Goal: Information Seeking & Learning: Learn about a topic

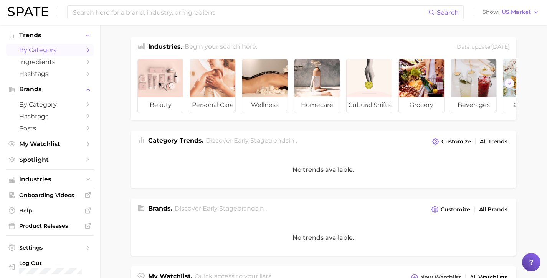
click at [45, 49] on span "by Category" at bounding box center [49, 49] width 61 height 7
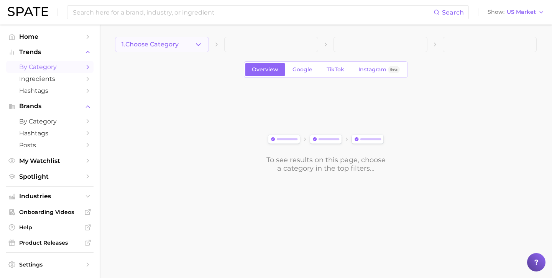
click at [190, 42] on button "1. Choose Category" at bounding box center [162, 44] width 94 height 15
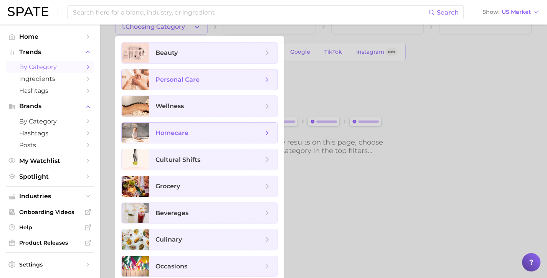
scroll to position [18, 0]
click at [177, 45] on span "beauty" at bounding box center [213, 52] width 128 height 21
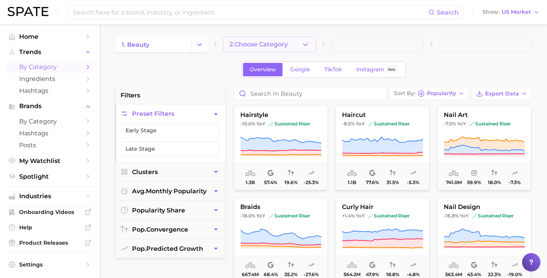
click at [285, 50] on button "2. Choose Category" at bounding box center [269, 44] width 92 height 15
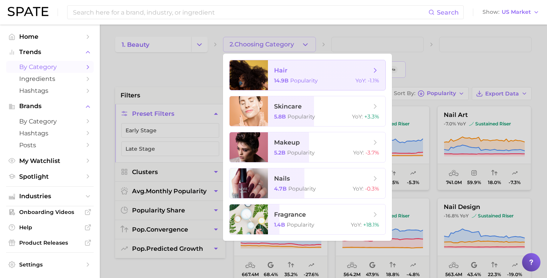
click at [301, 72] on span "hair" at bounding box center [322, 70] width 97 height 8
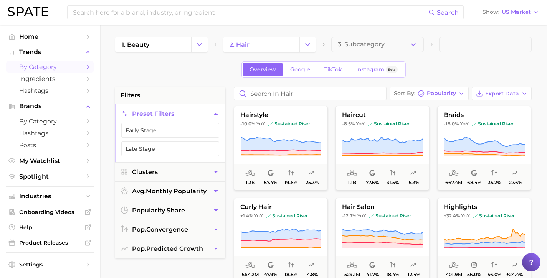
click at [462, 41] on span at bounding box center [485, 44] width 92 height 15
click at [456, 44] on span at bounding box center [485, 44] width 92 height 15
click at [411, 44] on polyline "button" at bounding box center [413, 44] width 4 height 2
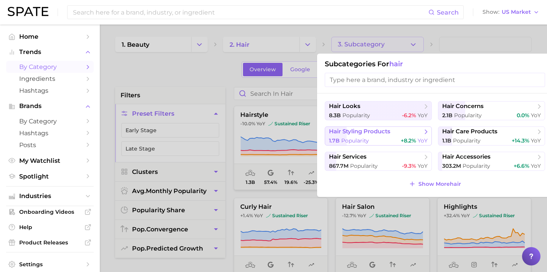
click at [373, 132] on span "hair styling products" at bounding box center [359, 131] width 61 height 7
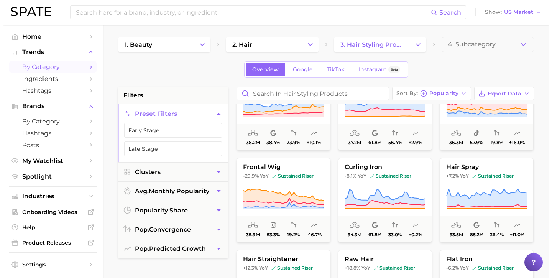
scroll to position [281, 0]
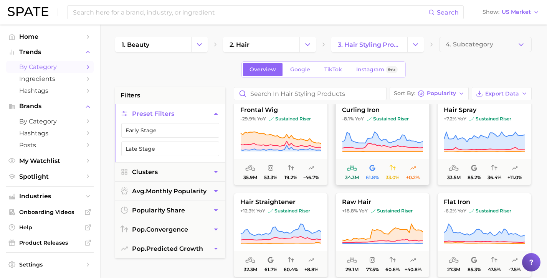
click at [367, 111] on span "curling iron" at bounding box center [382, 110] width 93 height 7
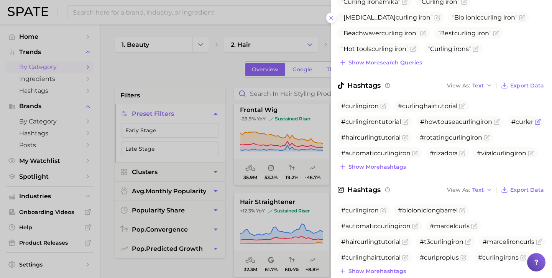
scroll to position [306, 0]
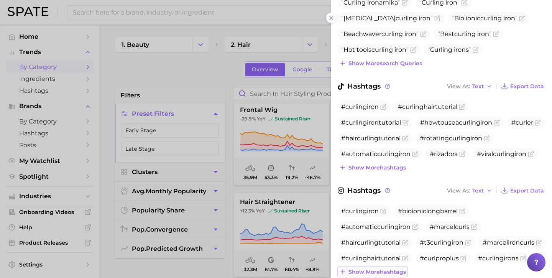
click at [374, 269] on span "Show more hashtags" at bounding box center [378, 272] width 58 height 7
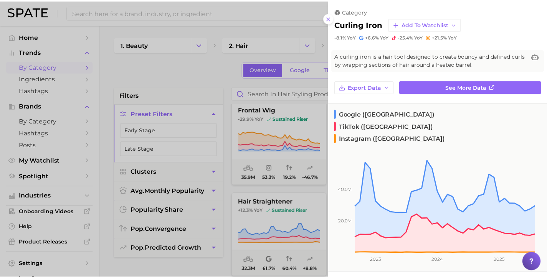
scroll to position [0, 0]
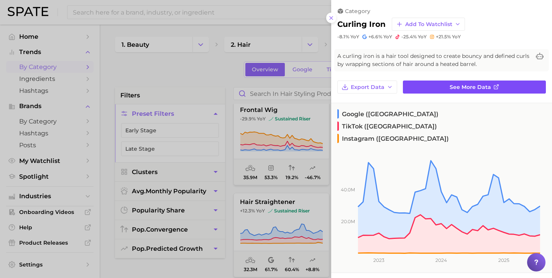
click at [429, 87] on link "See more data" at bounding box center [474, 87] width 143 height 13
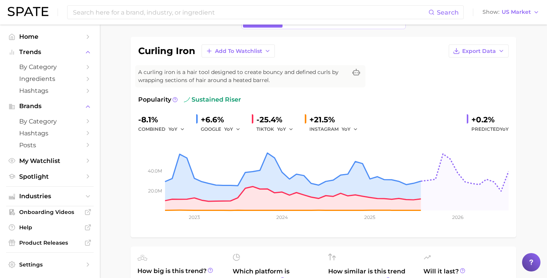
scroll to position [48, 0]
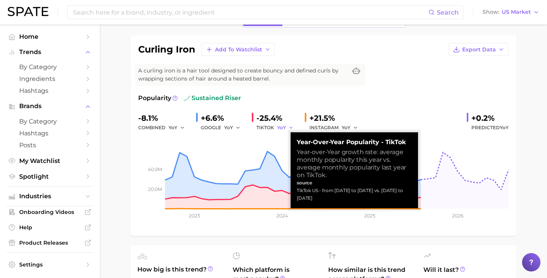
click at [288, 130] on icon "button" at bounding box center [290, 127] width 5 height 5
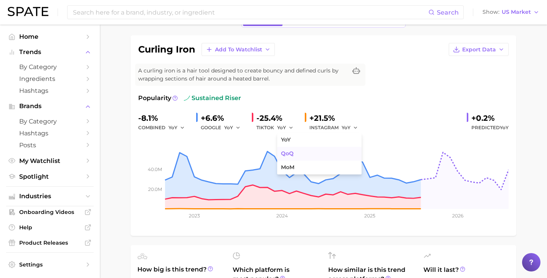
click at [282, 156] on span "QoQ" at bounding box center [287, 153] width 13 height 7
click at [354, 127] on polyline "button" at bounding box center [355, 127] width 3 height 1
click at [349, 152] on span "QoQ" at bounding box center [351, 153] width 13 height 7
click at [235, 127] on icon "button" at bounding box center [237, 127] width 5 height 5
click at [235, 151] on span "QoQ" at bounding box center [234, 153] width 13 height 7
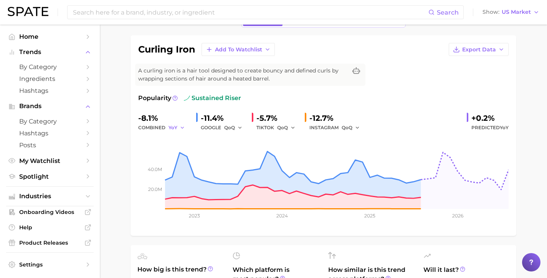
click at [182, 129] on icon "button" at bounding box center [182, 127] width 5 height 5
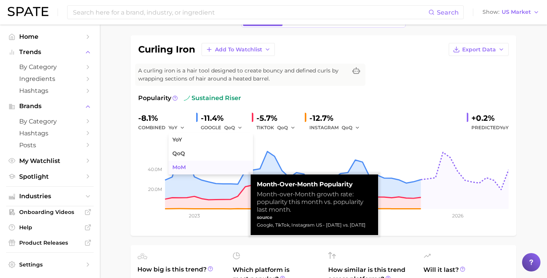
click at [175, 165] on span "MoM" at bounding box center [178, 167] width 13 height 7
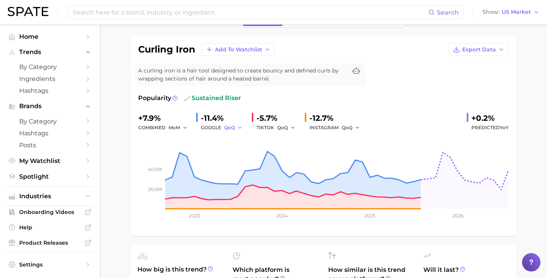
click at [234, 129] on button "QoQ" at bounding box center [233, 127] width 18 height 9
click at [238, 168] on button "MoM" at bounding box center [266, 168] width 84 height 14
click at [290, 129] on icon "button" at bounding box center [292, 127] width 5 height 5
click at [292, 170] on button "MoM" at bounding box center [319, 168] width 84 height 14
click at [356, 128] on polyline "button" at bounding box center [357, 127] width 3 height 1
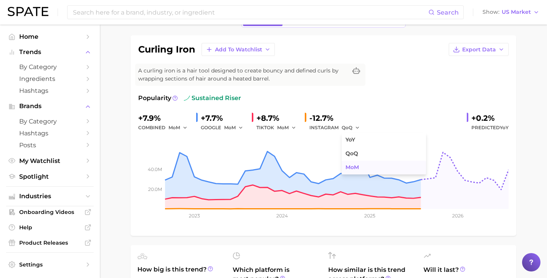
click at [348, 164] on span "MoM" at bounding box center [351, 167] width 13 height 7
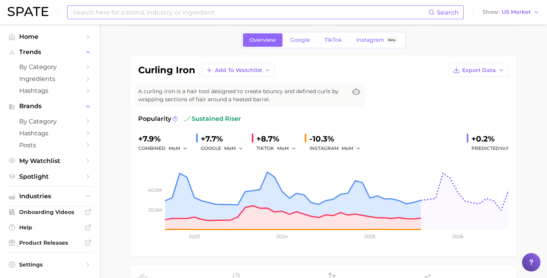
scroll to position [28, 0]
click at [172, 118] on icon at bounding box center [174, 118] width 5 height 5
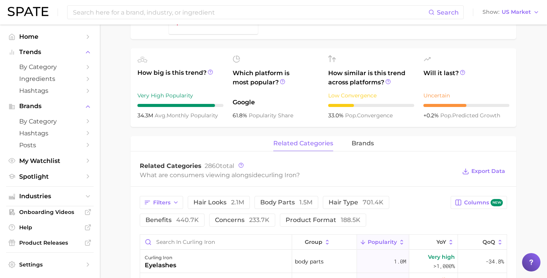
scroll to position [250, 0]
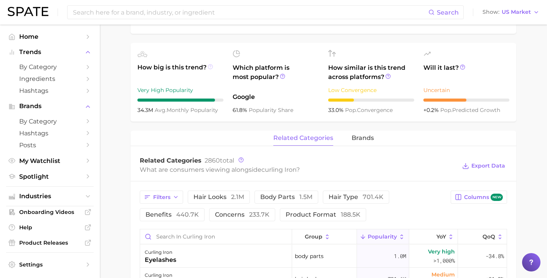
click at [208, 66] on icon at bounding box center [210, 66] width 5 height 5
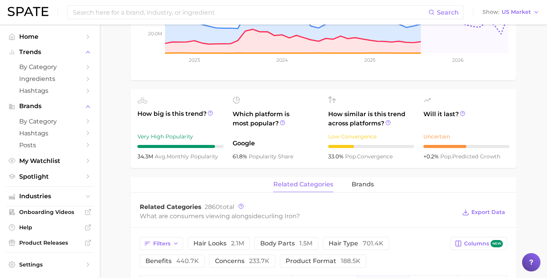
scroll to position [202, 0]
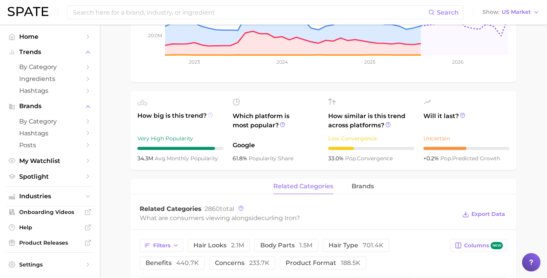
click at [209, 115] on icon at bounding box center [209, 115] width 1 height 2
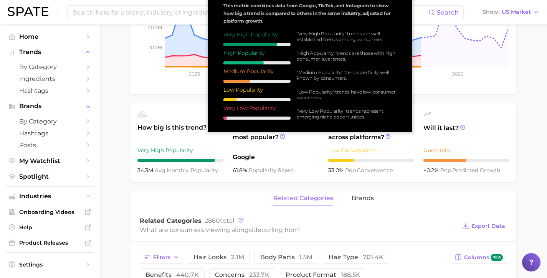
scroll to position [188, 0]
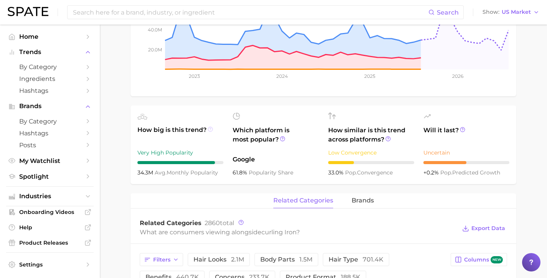
click at [208, 130] on icon at bounding box center [210, 129] width 5 height 5
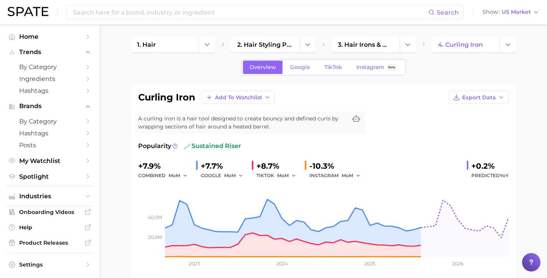
scroll to position [185, 0]
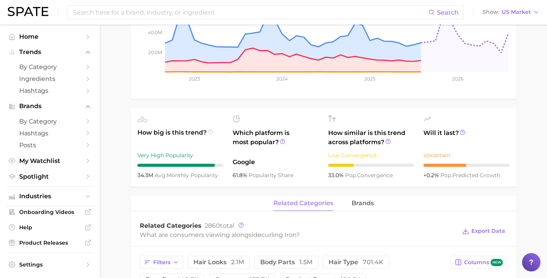
click at [208, 129] on icon at bounding box center [210, 131] width 5 height 5
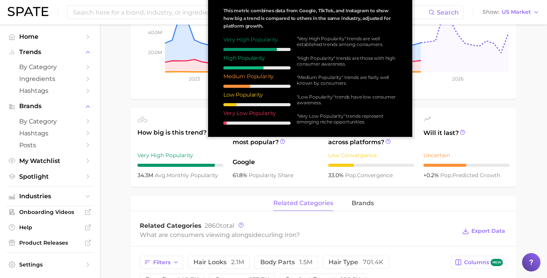
click at [168, 176] on span "avg. monthly popularity" at bounding box center [186, 175] width 63 height 7
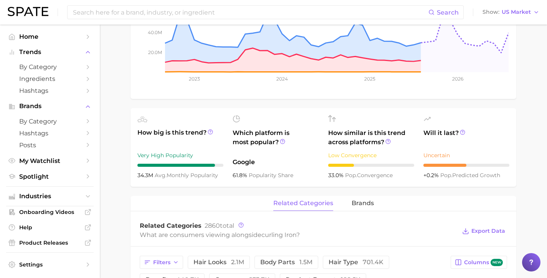
click at [151, 176] on span "34.3m" at bounding box center [145, 175] width 17 height 7
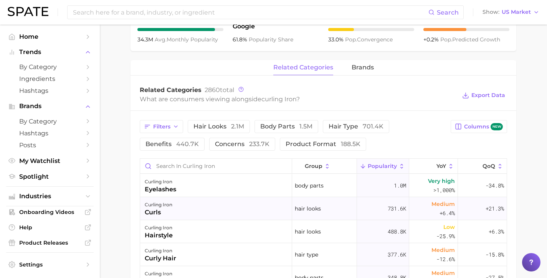
scroll to position [377, 0]
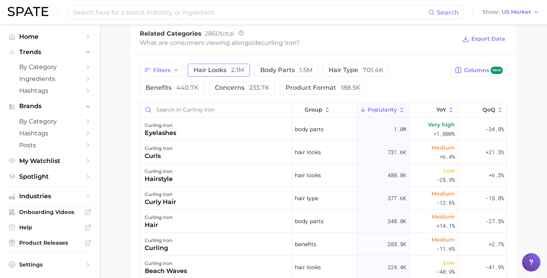
click at [221, 69] on span "hair looks 2.1m" at bounding box center [218, 70] width 51 height 6
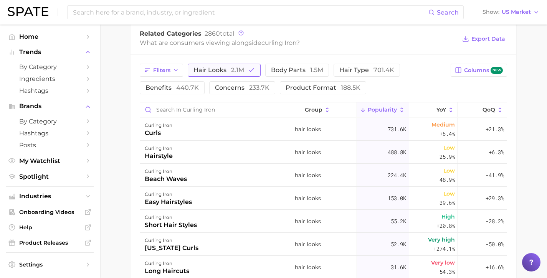
click at [236, 69] on span "2.1m" at bounding box center [237, 69] width 13 height 7
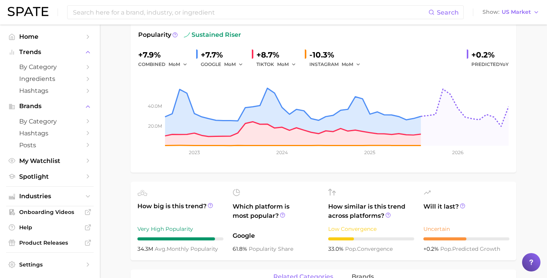
scroll to position [84, 0]
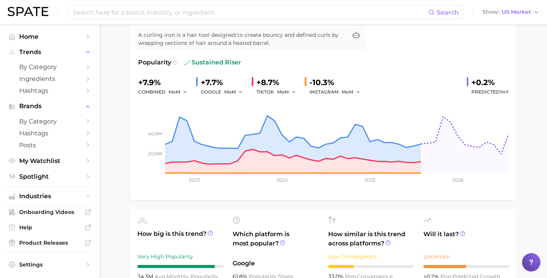
click at [172, 63] on icon at bounding box center [174, 62] width 5 height 5
click at [173, 63] on circle at bounding box center [175, 62] width 5 height 5
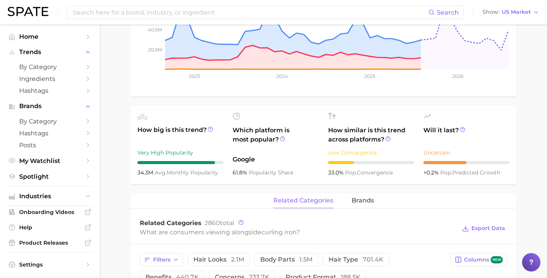
scroll to position [190, 0]
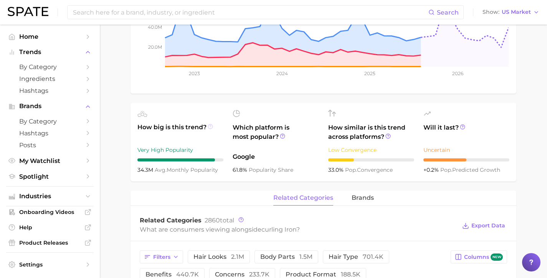
click at [208, 126] on icon at bounding box center [210, 126] width 5 height 5
click at [208, 128] on circle at bounding box center [210, 126] width 5 height 5
click at [358, 197] on span "brands" at bounding box center [362, 197] width 22 height 7
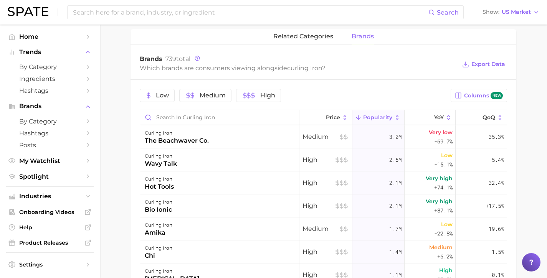
scroll to position [353, 0]
click at [305, 38] on span "related categories" at bounding box center [303, 35] width 60 height 7
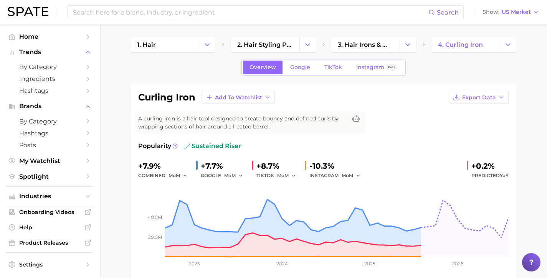
scroll to position [0, 0]
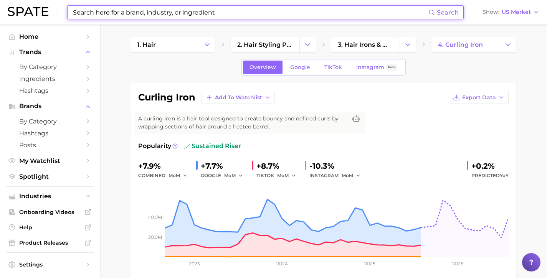
click at [145, 12] on input at bounding box center [250, 12] width 356 height 13
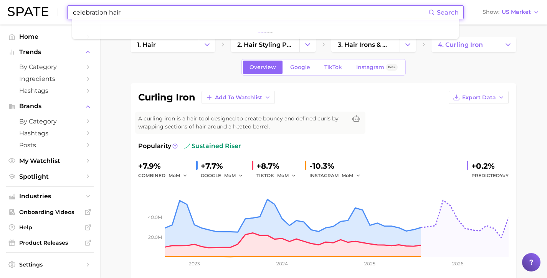
type input "celebration hair"
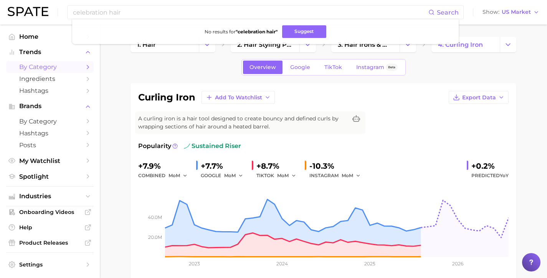
click at [62, 66] on span "by Category" at bounding box center [49, 66] width 61 height 7
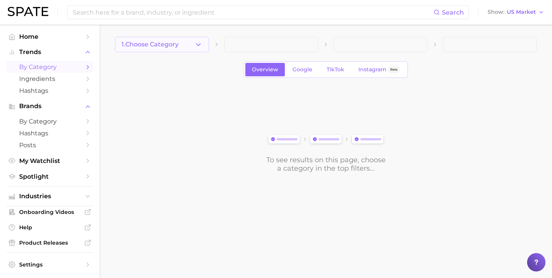
click at [198, 45] on icon "button" at bounding box center [198, 45] width 8 height 8
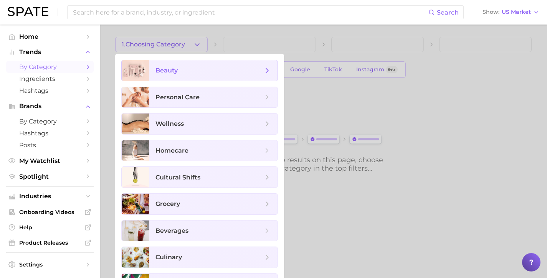
click at [190, 74] on span "beauty" at bounding box center [208, 70] width 107 height 8
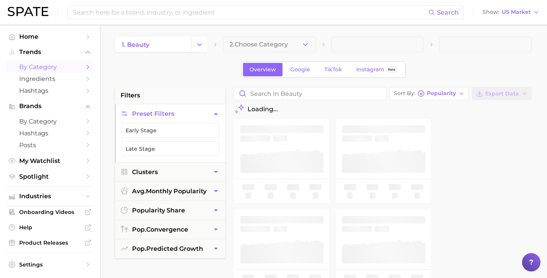
click at [274, 43] on span "2. Choose Category" at bounding box center [258, 44] width 58 height 7
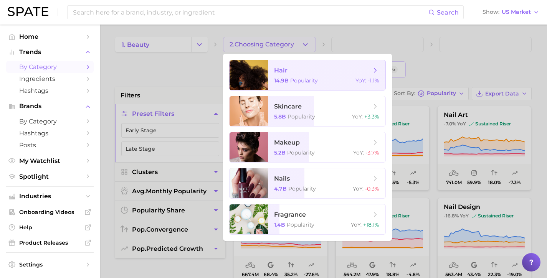
click at [280, 78] on span "14.9b" at bounding box center [281, 80] width 15 height 7
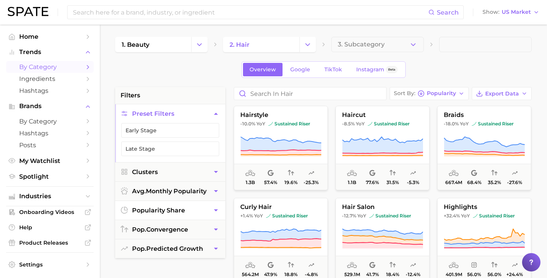
click at [214, 209] on icon "button" at bounding box center [216, 210] width 8 height 8
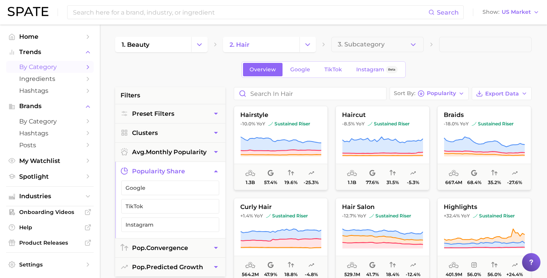
click at [214, 168] on icon "button" at bounding box center [216, 171] width 8 height 8
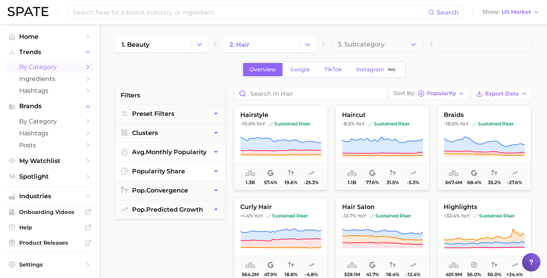
click at [215, 153] on icon "button" at bounding box center [216, 152] width 8 height 8
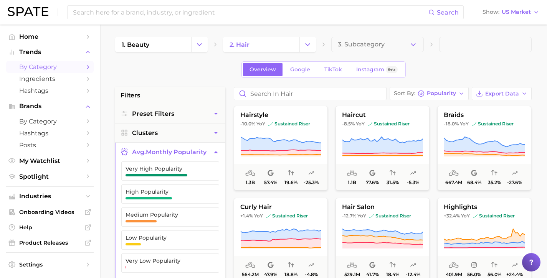
click at [215, 153] on icon "button" at bounding box center [216, 152] width 8 height 8
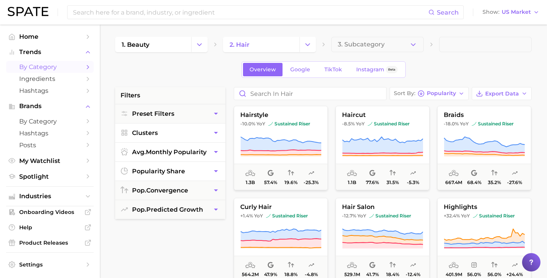
click at [213, 133] on icon "button" at bounding box center [216, 133] width 8 height 8
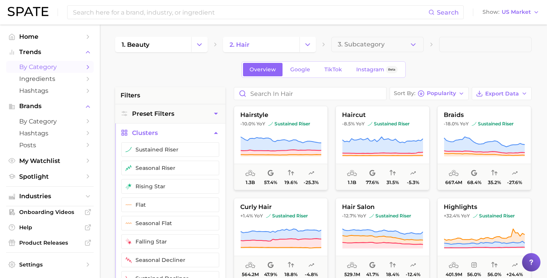
click at [213, 133] on icon "button" at bounding box center [216, 133] width 8 height 8
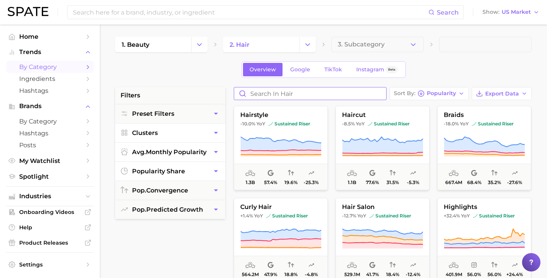
click at [282, 95] on input "Search in hair" at bounding box center [310, 93] width 152 height 12
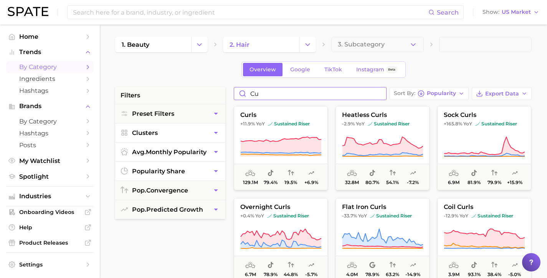
type input "c"
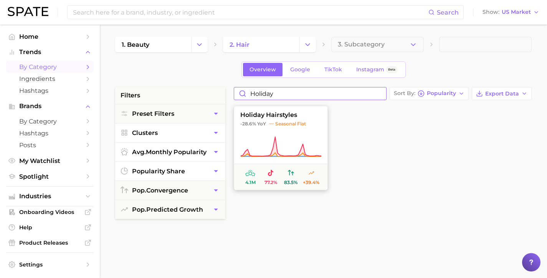
type input "holiday"
click at [272, 115] on span "holiday hairstyles" at bounding box center [280, 115] width 93 height 7
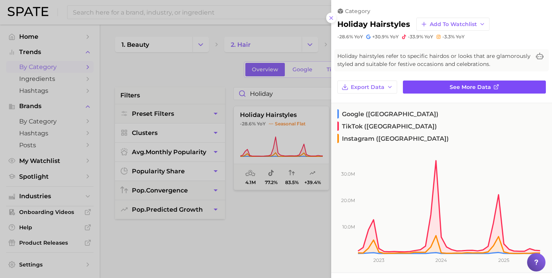
click at [445, 85] on link "See more data" at bounding box center [474, 87] width 143 height 13
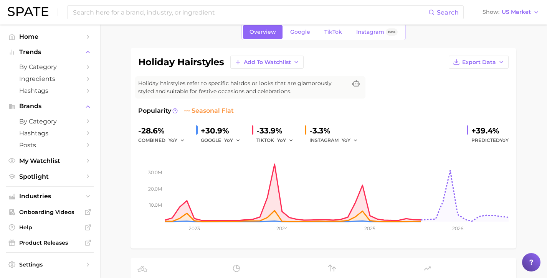
scroll to position [35, 0]
click at [189, 111] on span "seasonal flat" at bounding box center [209, 110] width 50 height 9
click at [172, 111] on icon at bounding box center [174, 110] width 5 height 5
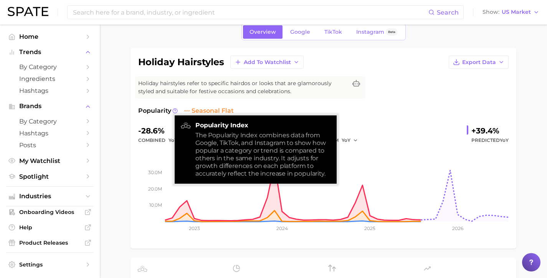
click at [175, 102] on div "holiday hairstyles Add to Watchlist Export Data Holiday hairstyles refer to spe…" at bounding box center [323, 148] width 370 height 185
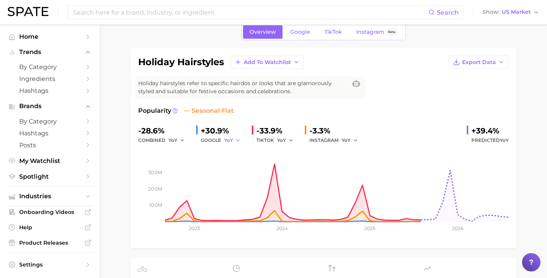
click at [236, 141] on icon "button" at bounding box center [237, 140] width 5 height 5
click at [228, 163] on span "QoQ" at bounding box center [234, 166] width 13 height 7
click at [288, 141] on icon "button" at bounding box center [290, 140] width 5 height 5
click at [281, 164] on span "QoQ" at bounding box center [287, 166] width 13 height 7
click at [353, 141] on icon "button" at bounding box center [355, 140] width 5 height 5
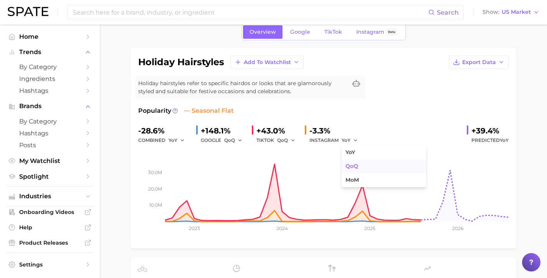
click at [345, 164] on span "QoQ" at bounding box center [351, 166] width 13 height 7
click at [180, 143] on icon "button" at bounding box center [182, 140] width 5 height 5
click at [178, 164] on span "QoQ" at bounding box center [178, 166] width 13 height 7
click at [199, 110] on span "seasonal flat" at bounding box center [209, 110] width 50 height 9
click at [184, 111] on img at bounding box center [187, 111] width 6 height 6
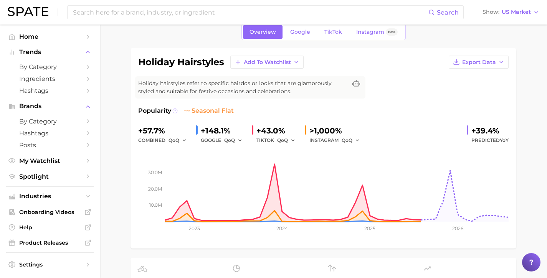
click at [174, 111] on icon at bounding box center [174, 111] width 1 height 2
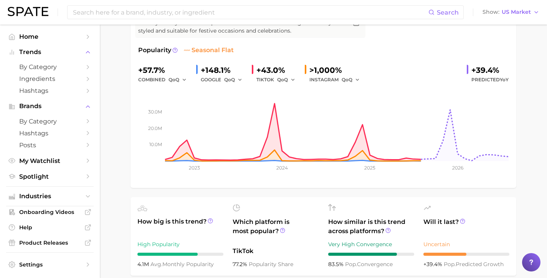
scroll to position [96, 0]
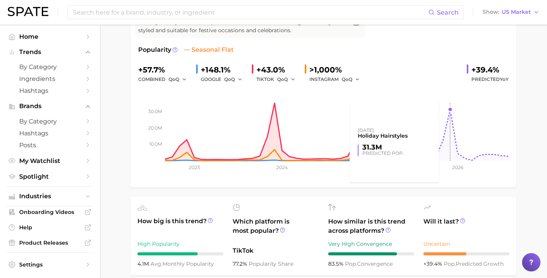
click at [446, 147] on rect at bounding box center [323, 122] width 370 height 77
click at [450, 111] on rect at bounding box center [323, 122] width 370 height 77
click at [450, 131] on rect at bounding box center [323, 122] width 370 height 77
click at [448, 131] on rect at bounding box center [323, 122] width 370 height 77
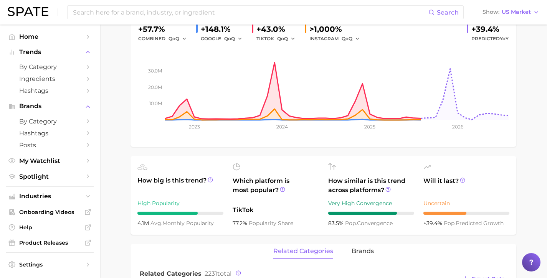
scroll to position [110, 0]
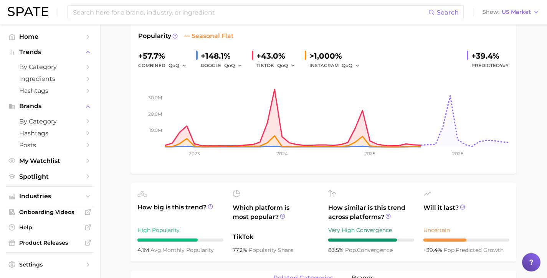
click at [191, 241] on div at bounding box center [167, 240] width 60 height 3
click at [81, 85] on link "Hashtags" at bounding box center [49, 91] width 87 height 12
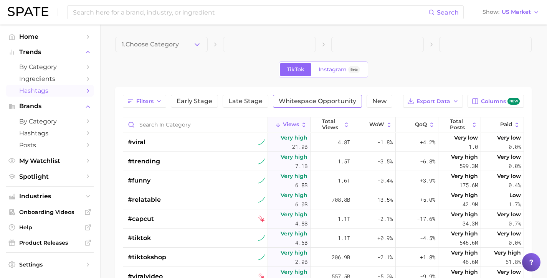
click at [279, 104] on span "Whitespace Opportunity" at bounding box center [317, 101] width 77 height 6
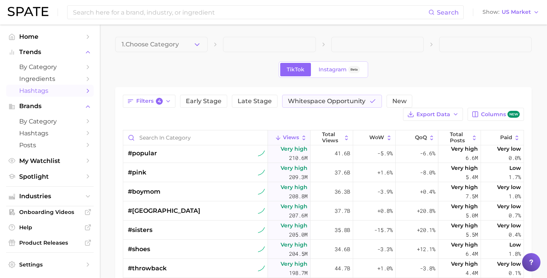
scroll to position [2599, 0]
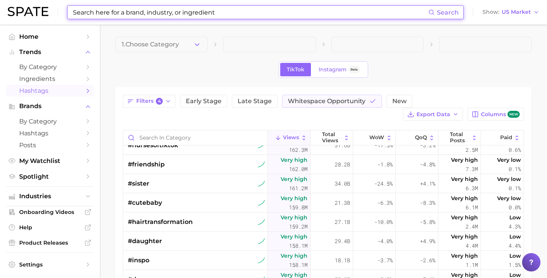
click at [217, 9] on input at bounding box center [250, 12] width 356 height 13
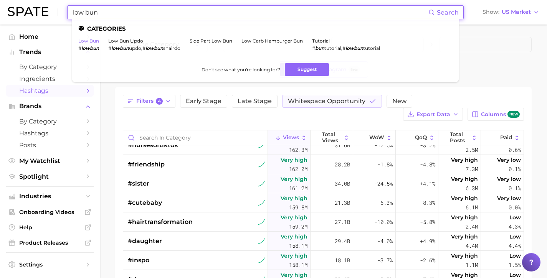
type input "low bun"
click at [82, 41] on link "low bun" at bounding box center [88, 41] width 21 height 6
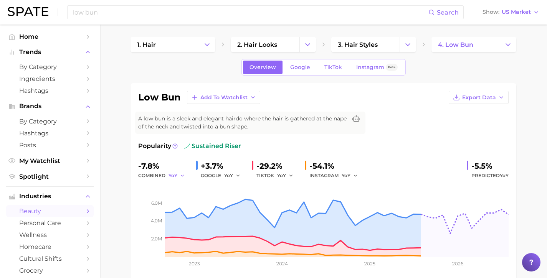
click at [180, 175] on icon "button" at bounding box center [182, 175] width 5 height 5
click at [180, 216] on span "MoM" at bounding box center [178, 215] width 13 height 7
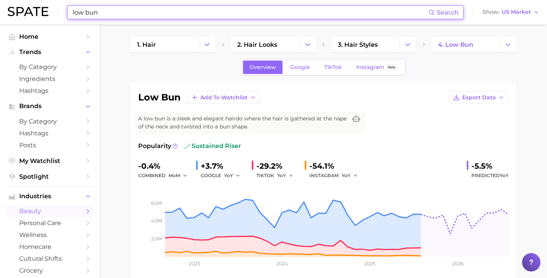
click at [163, 12] on input "low bun" at bounding box center [250, 12] width 356 height 13
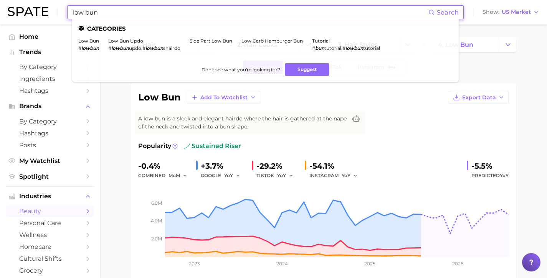
drag, startPoint x: 101, startPoint y: 10, endPoint x: 68, endPoint y: 12, distance: 32.3
click at [68, 12] on div "low bun Search Categories low bun # lowbun low bun updo # lowbun updo , # lowbu…" at bounding box center [265, 12] width 396 height 14
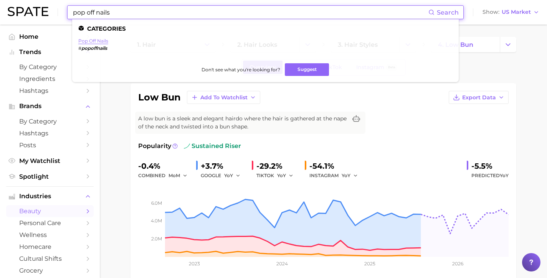
type input "pop off nails"
click at [89, 41] on link "pop off nails" at bounding box center [93, 41] width 30 height 6
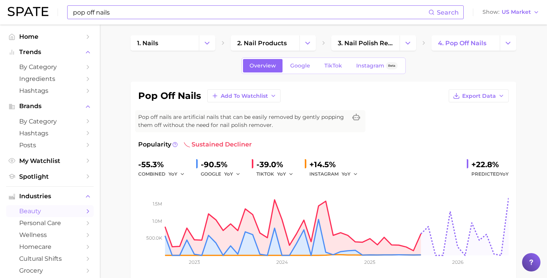
scroll to position [3, 0]
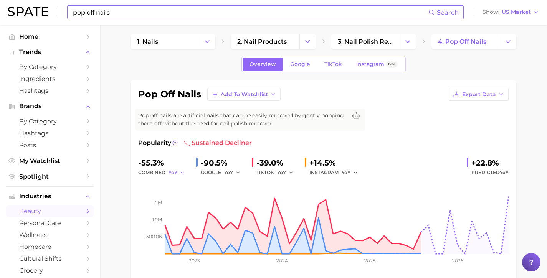
click at [181, 171] on icon "button" at bounding box center [182, 172] width 5 height 5
click at [237, 172] on icon "button" at bounding box center [237, 172] width 5 height 5
click at [232, 211] on span "MoM" at bounding box center [234, 212] width 13 height 7
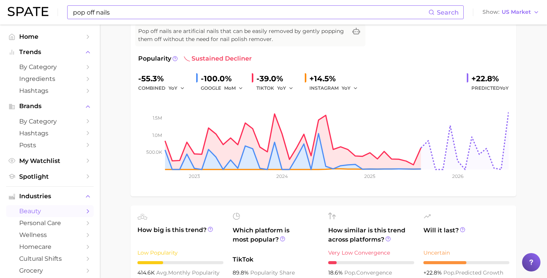
scroll to position [0, 0]
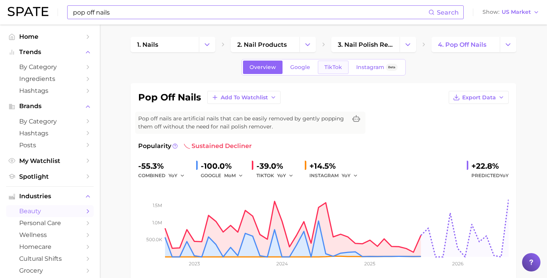
click at [334, 68] on span "TikTok" at bounding box center [333, 67] width 18 height 7
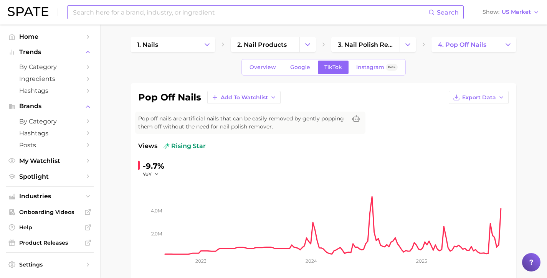
scroll to position [51, 0]
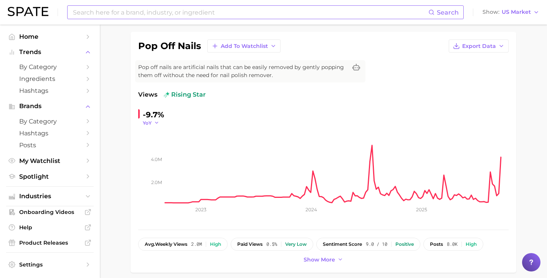
click at [154, 123] on icon "button" at bounding box center [156, 122] width 5 height 5
click at [162, 148] on button "QoQ" at bounding box center [185, 148] width 84 height 14
click at [157, 122] on icon "button" at bounding box center [158, 122] width 5 height 5
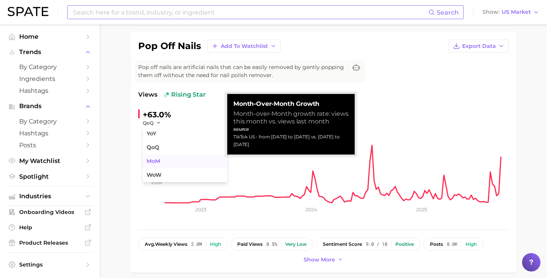
click at [160, 161] on button "MoM" at bounding box center [185, 162] width 84 height 14
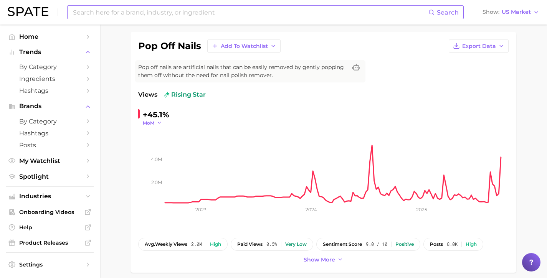
click at [160, 123] on icon "button" at bounding box center [159, 122] width 5 height 5
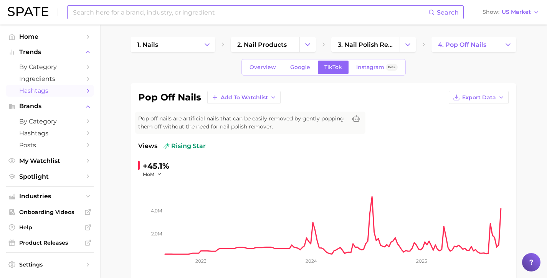
click at [70, 88] on span "Hashtags" at bounding box center [49, 90] width 61 height 7
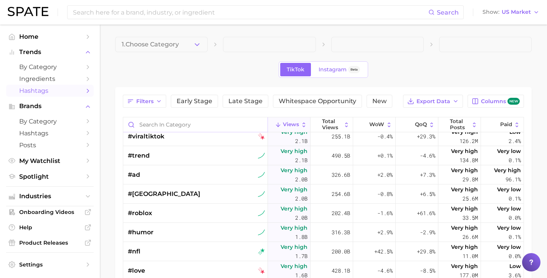
scroll to position [710, 0]
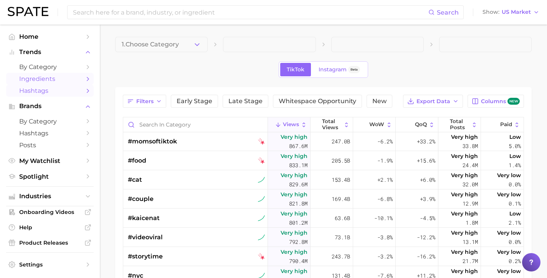
click at [62, 77] on span "Ingredients" at bounding box center [49, 78] width 61 height 7
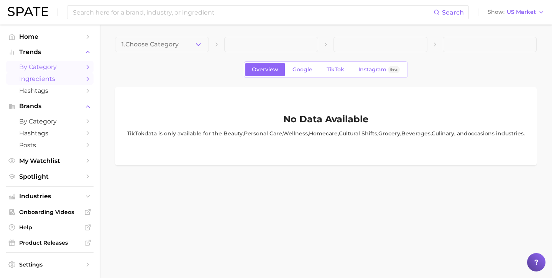
click at [64, 69] on span "by Category" at bounding box center [49, 66] width 61 height 7
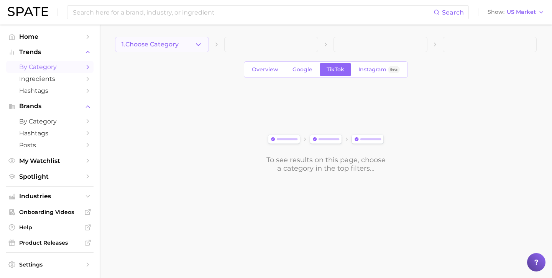
click at [179, 48] on button "1. Choose Category" at bounding box center [162, 44] width 94 height 15
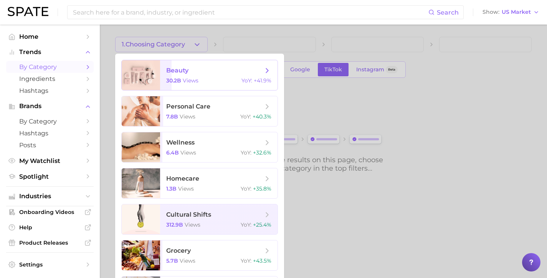
click at [195, 77] on span "beauty 30.2b views YoY : +41.9%" at bounding box center [218, 75] width 117 height 30
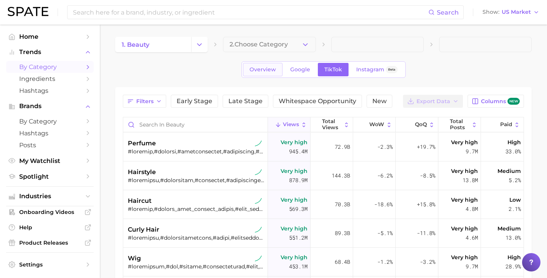
click at [272, 71] on span "Overview" at bounding box center [262, 69] width 26 height 7
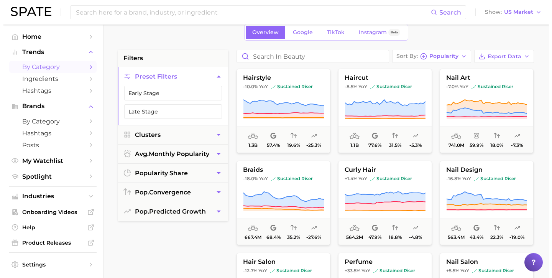
scroll to position [120, 0]
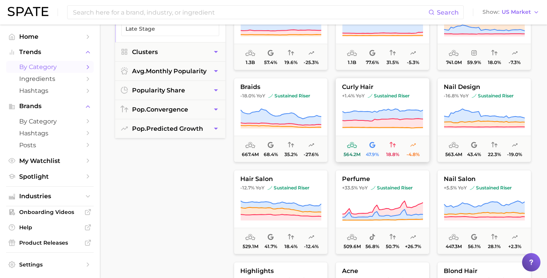
click at [380, 83] on button "curly hair +1.4% YoY sustained riser 564.2m 47.9% 18.8% -4.8%" at bounding box center [382, 120] width 94 height 84
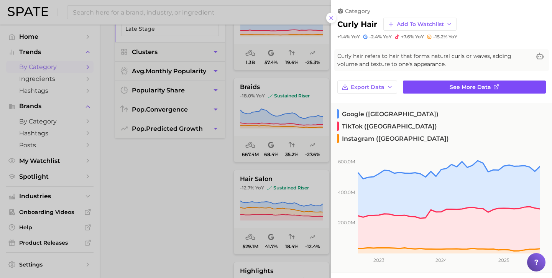
click at [444, 89] on link "See more data" at bounding box center [474, 87] width 143 height 13
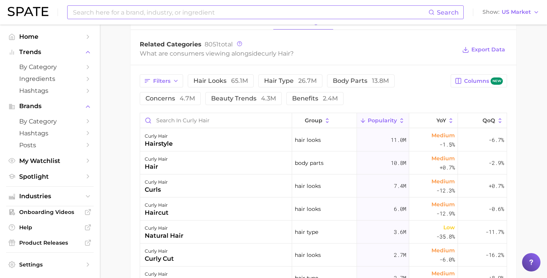
scroll to position [403, 0]
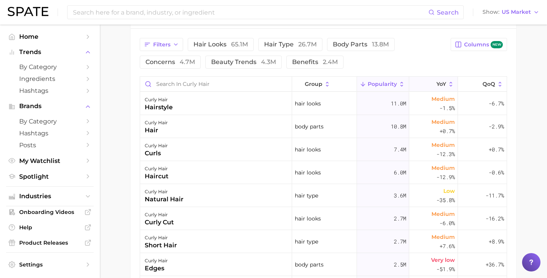
click at [447, 82] on icon at bounding box center [450, 84] width 7 height 7
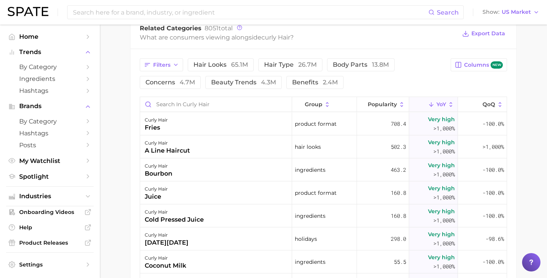
scroll to position [308, 0]
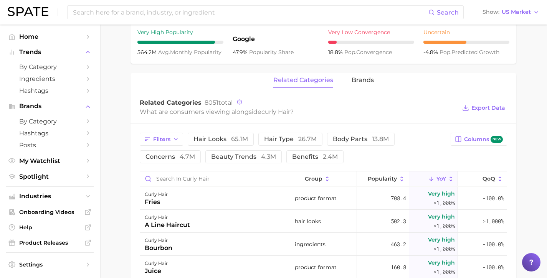
click at [438, 179] on span "YoY" at bounding box center [441, 179] width 10 height 6
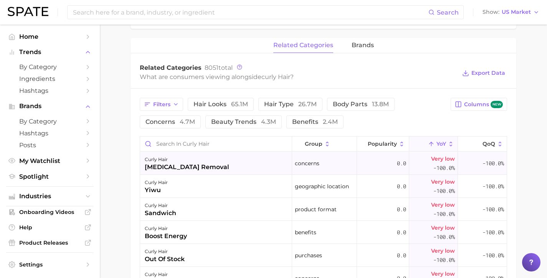
scroll to position [252, 0]
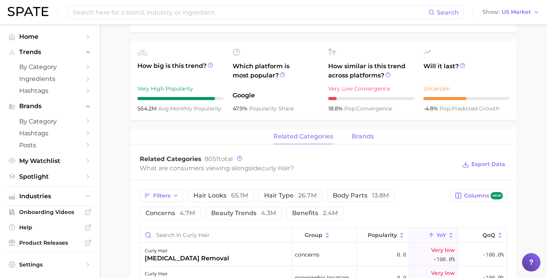
click at [361, 137] on span "brands" at bounding box center [362, 136] width 22 height 7
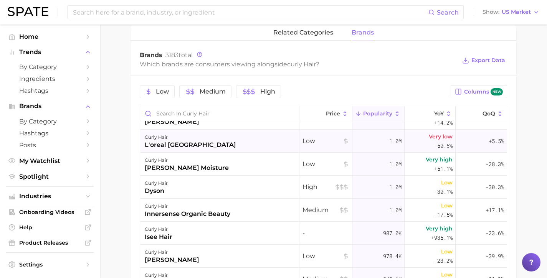
scroll to position [0, 0]
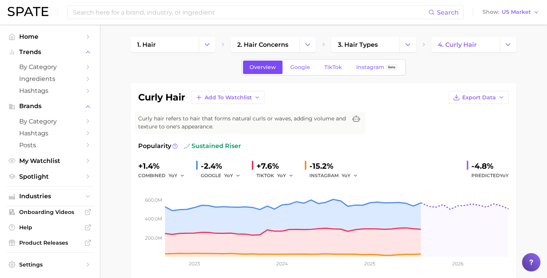
click at [268, 69] on span "Overview" at bounding box center [262, 67] width 26 height 7
click at [305, 46] on icon "Change Category" at bounding box center [307, 45] width 8 height 8
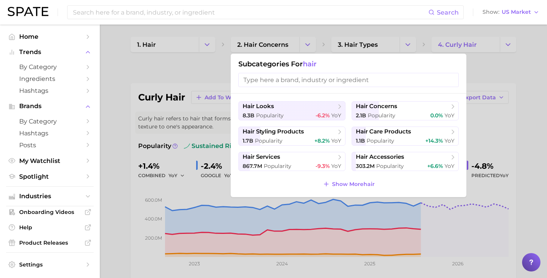
scroll to position [2, 0]
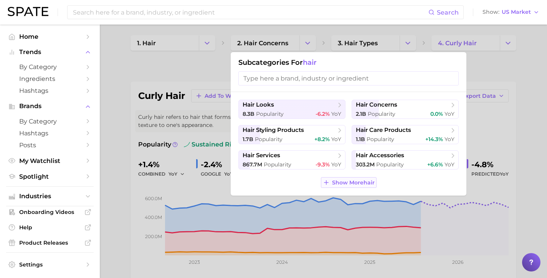
click at [349, 183] on span "Show More hair" at bounding box center [353, 183] width 43 height 7
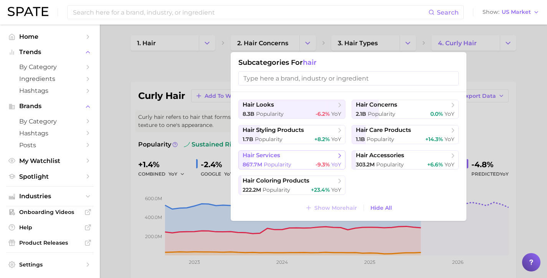
click at [303, 156] on button "hair services 867.7m Popularity -9.3% YoY" at bounding box center [291, 159] width 107 height 19
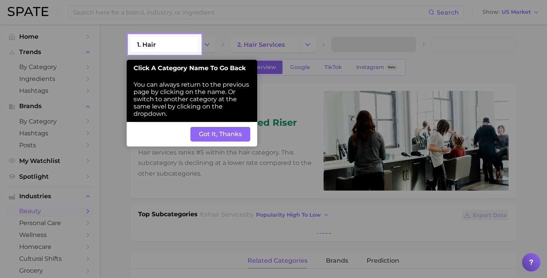
click at [223, 127] on button "Got It, Thanks" at bounding box center [220, 134] width 60 height 15
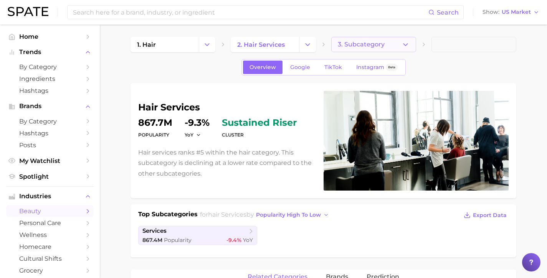
click at [400, 46] on button "3. Subcategory" at bounding box center [373, 44] width 85 height 15
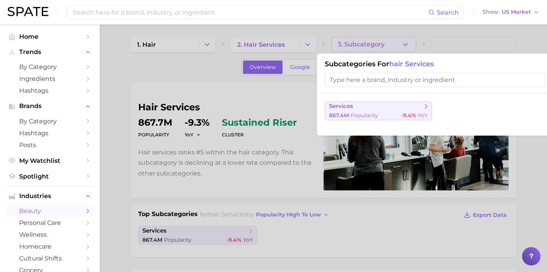
scroll to position [69, 0]
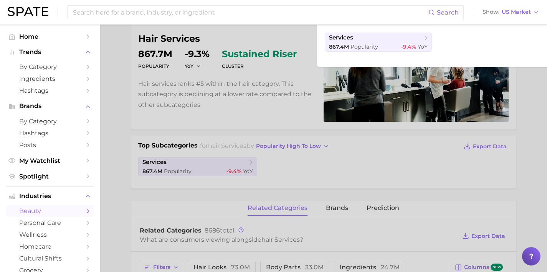
click at [320, 152] on div at bounding box center [273, 136] width 547 height 272
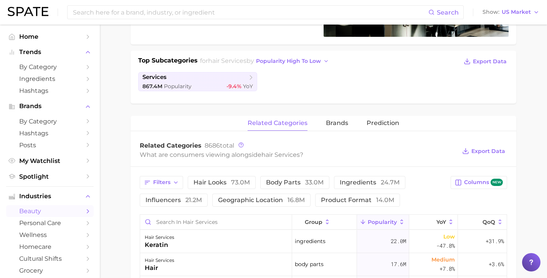
scroll to position [163, 0]
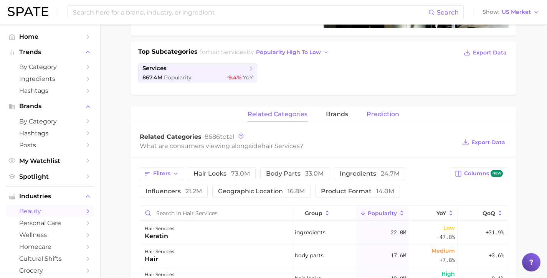
click at [385, 115] on span "Prediction" at bounding box center [382, 114] width 33 height 7
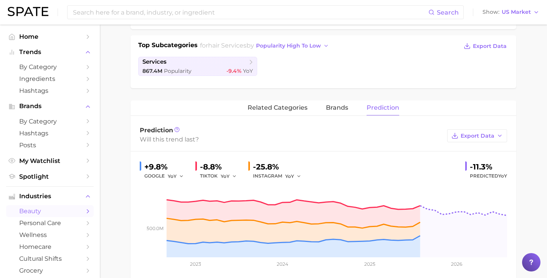
scroll to position [185, 0]
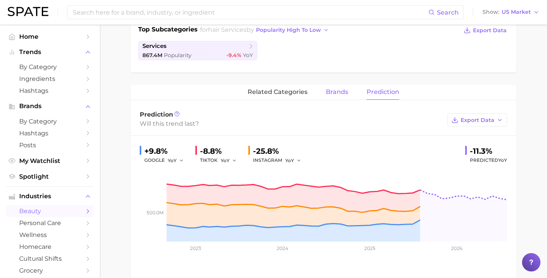
click at [332, 94] on span "brands" at bounding box center [337, 92] width 22 height 7
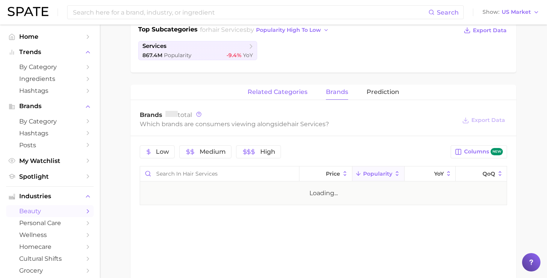
click at [293, 96] on button "related categories" at bounding box center [277, 92] width 60 height 15
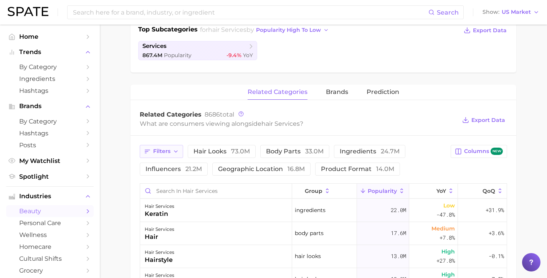
click at [173, 152] on icon "button" at bounding box center [176, 151] width 6 height 6
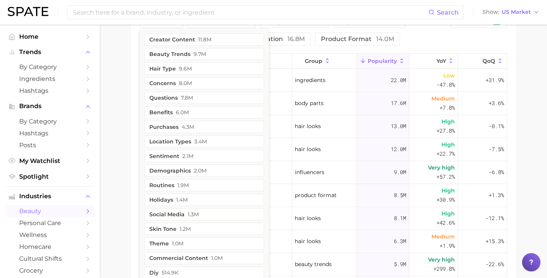
scroll to position [330, 0]
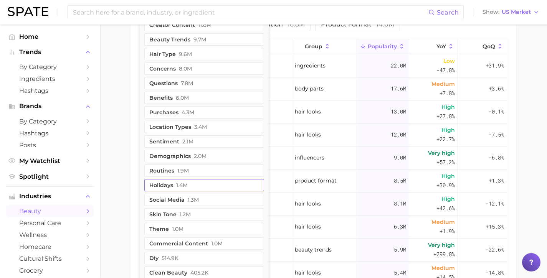
click at [202, 182] on button "holidays 1.4m" at bounding box center [204, 185] width 120 height 12
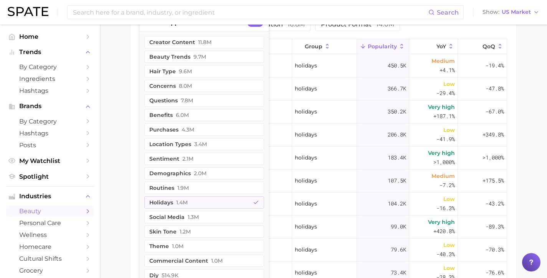
click at [129, 121] on main "1. hair 2. hair services 3. Subcategory Overview Google TikTok Instagram Beta h…" at bounding box center [323, 29] width 447 height 669
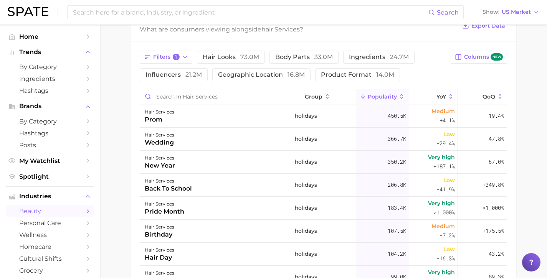
scroll to position [0, 0]
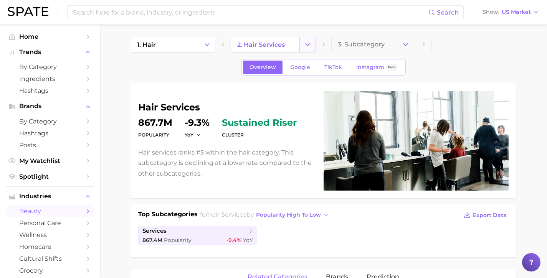
click at [306, 45] on icon "Change Category" at bounding box center [307, 45] width 8 height 8
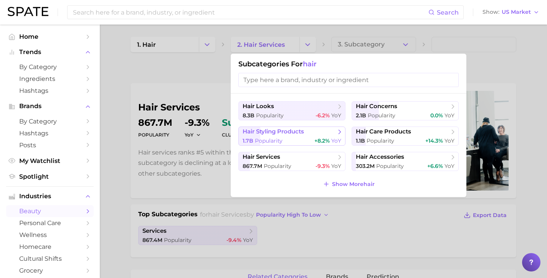
click at [310, 134] on button "hair styling products 1.7b Popularity +8.2% YoY" at bounding box center [291, 136] width 107 height 19
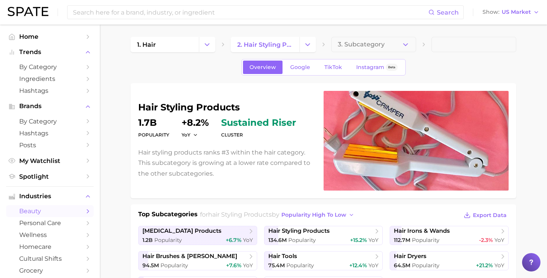
scroll to position [109, 0]
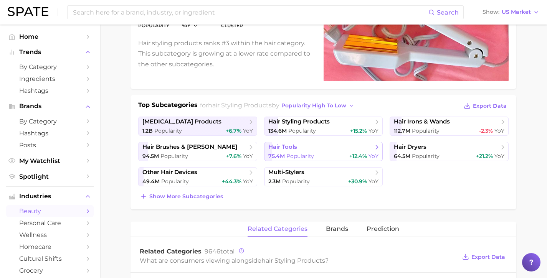
click at [311, 150] on span "hair tools" at bounding box center [320, 147] width 105 height 8
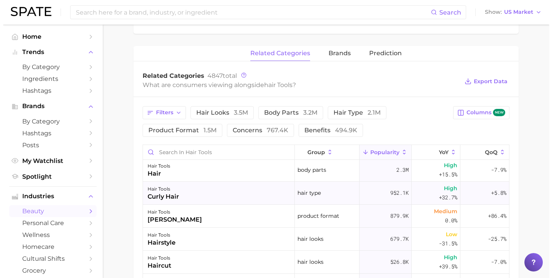
scroll to position [10, 0]
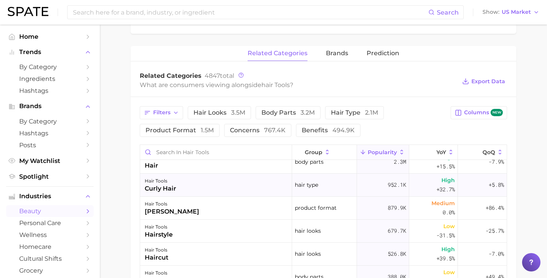
click at [282, 192] on div "hair tools curly hair" at bounding box center [216, 185] width 152 height 23
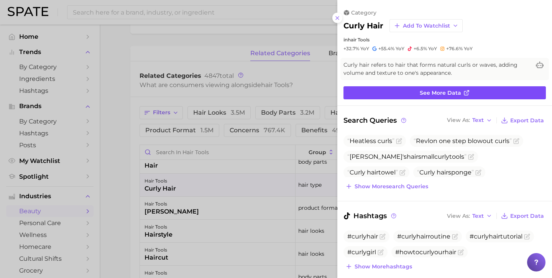
click at [435, 93] on span "See more data" at bounding box center [440, 93] width 41 height 7
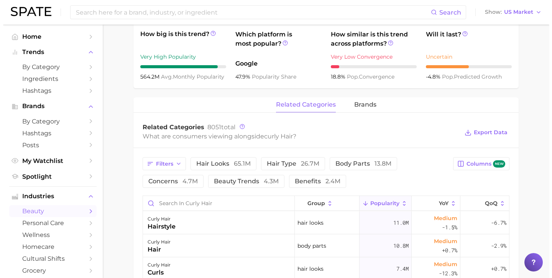
scroll to position [401, 0]
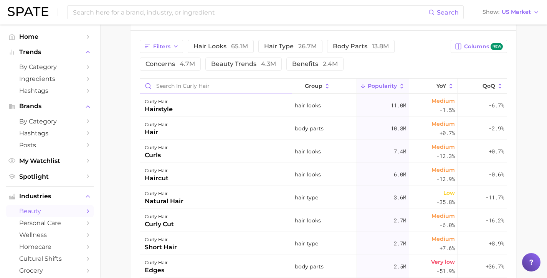
click at [180, 88] on input "Search in curly hair" at bounding box center [216, 86] width 152 height 15
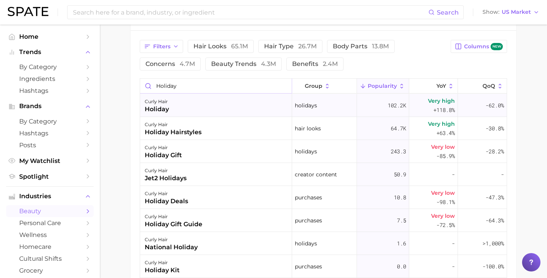
type input "holiday"
click at [180, 107] on div "curly hair holiday" at bounding box center [216, 105] width 152 height 23
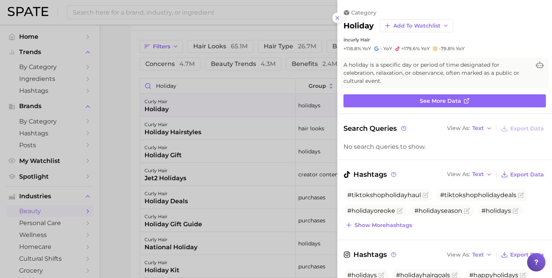
scroll to position [0, 0]
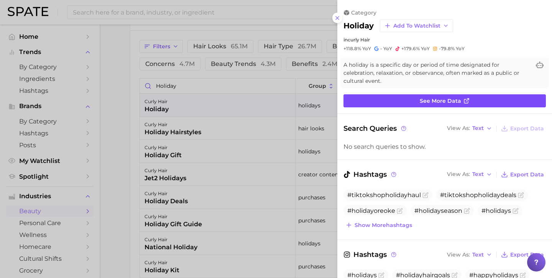
click at [401, 94] on link "See more data" at bounding box center [445, 100] width 203 height 13
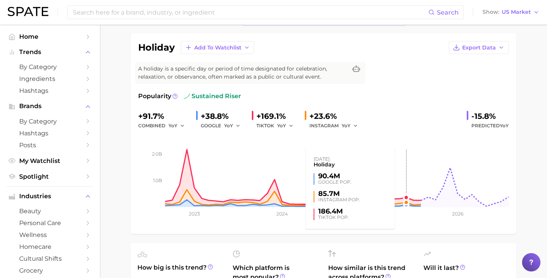
scroll to position [46, 0]
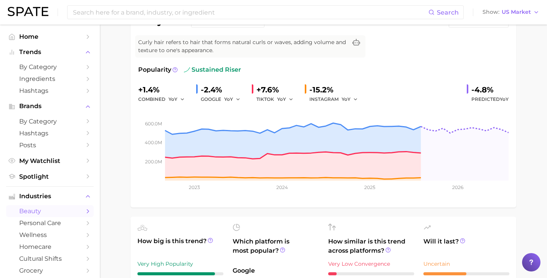
scroll to position [78, 0]
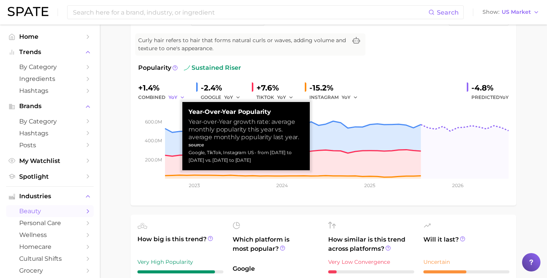
click at [180, 96] on icon "button" at bounding box center [182, 97] width 5 height 5
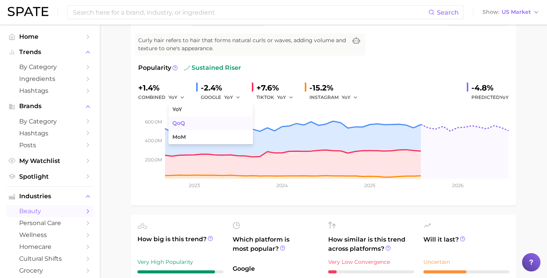
click at [169, 125] on button "QoQ" at bounding box center [210, 124] width 84 height 14
click at [236, 97] on polyline "button" at bounding box center [237, 97] width 3 height 1
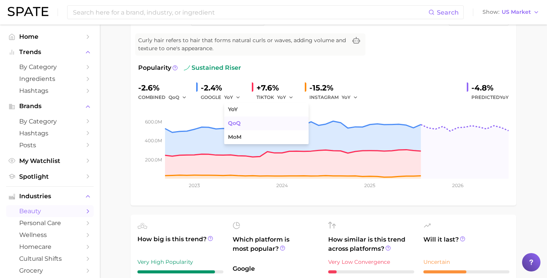
click at [235, 117] on button "QoQ" at bounding box center [266, 124] width 84 height 14
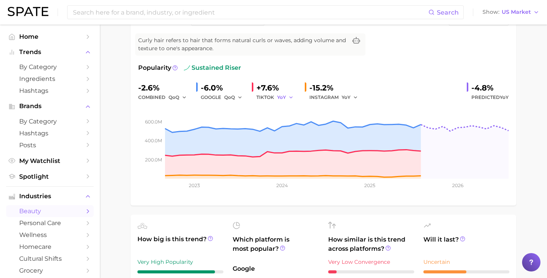
click at [284, 99] on button "YoY" at bounding box center [285, 97] width 16 height 9
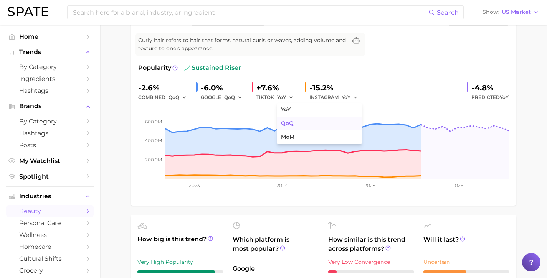
click at [288, 119] on button "QoQ" at bounding box center [319, 124] width 84 height 14
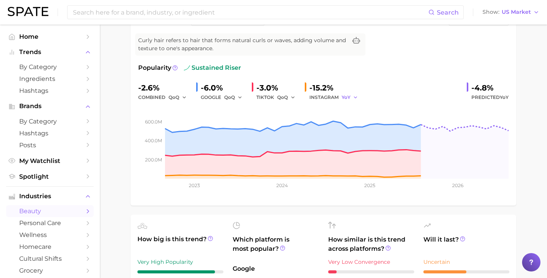
click at [344, 97] on span "YoY" at bounding box center [345, 97] width 9 height 7
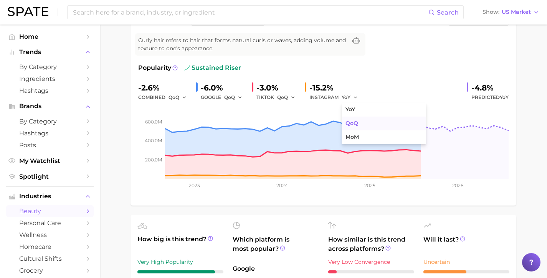
click at [350, 124] on span "QoQ" at bounding box center [351, 123] width 13 height 7
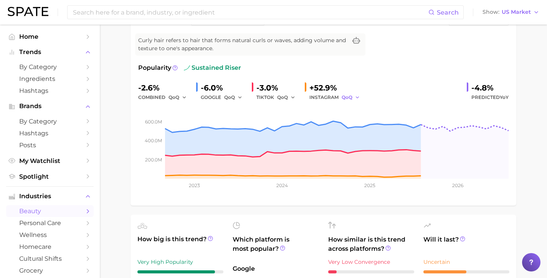
click at [344, 97] on span "QoQ" at bounding box center [346, 97] width 11 height 7
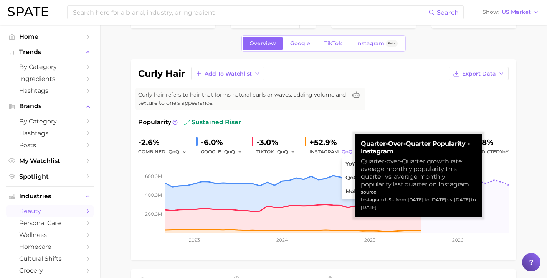
scroll to position [22, 0]
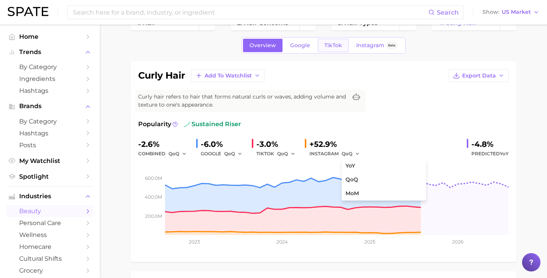
click at [332, 42] on span "TikTok" at bounding box center [333, 45] width 18 height 7
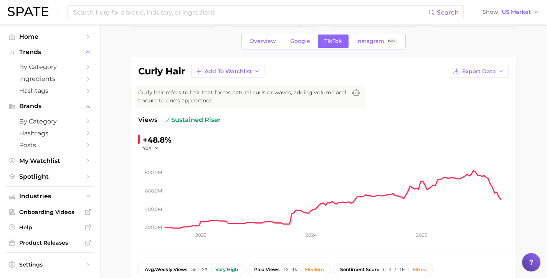
scroll to position [26, 0]
click at [299, 43] on span "Google" at bounding box center [300, 41] width 20 height 7
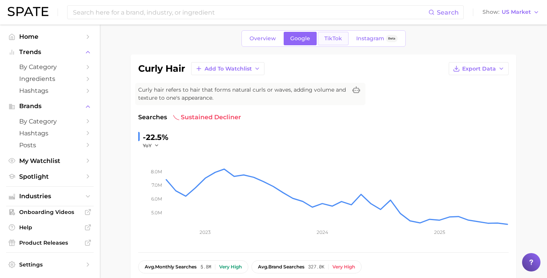
scroll to position [28, 0]
click at [323, 41] on link "TikTok" at bounding box center [333, 38] width 31 height 13
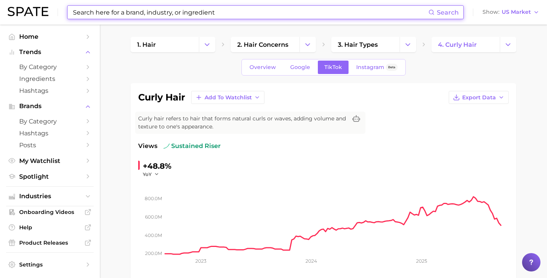
click at [168, 14] on input at bounding box center [250, 12] width 356 height 13
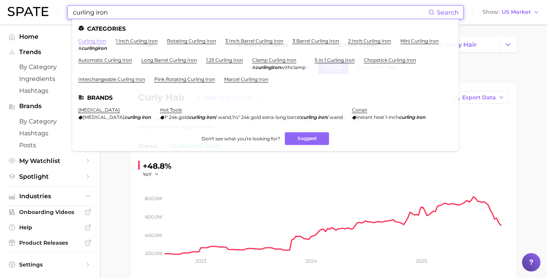
type input "curling iron"
click at [87, 42] on link "curling iron" at bounding box center [92, 41] width 28 height 6
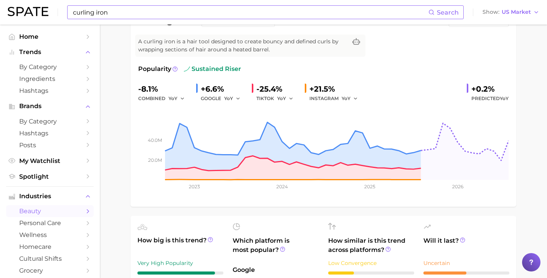
scroll to position [17, 0]
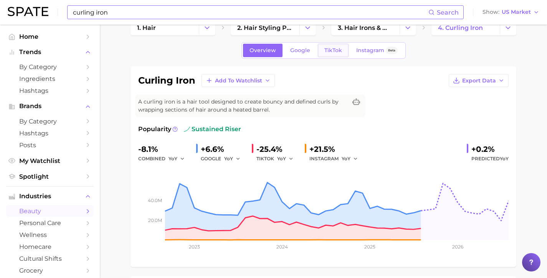
click at [339, 49] on span "TikTok" at bounding box center [333, 50] width 18 height 7
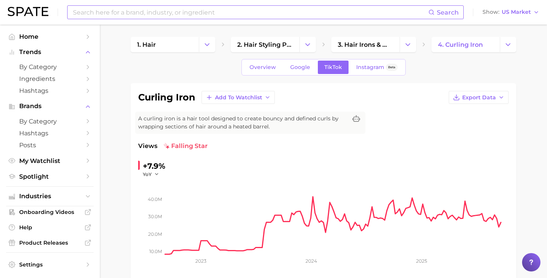
click at [362, 71] on link "Instagram Beta" at bounding box center [376, 67] width 54 height 13
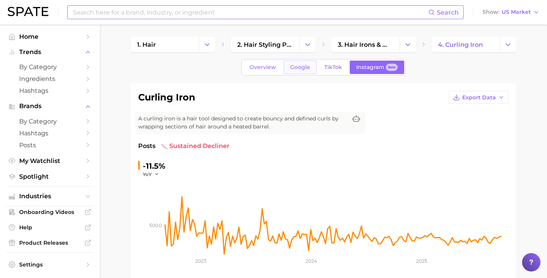
click at [295, 69] on span "Google" at bounding box center [300, 67] width 20 height 7
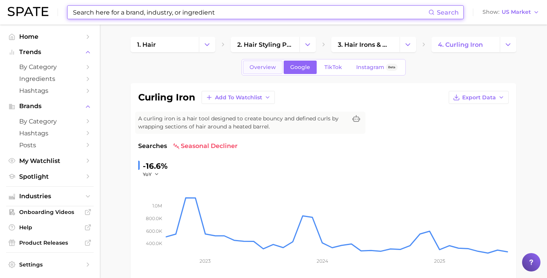
click at [269, 69] on span "Overview" at bounding box center [262, 67] width 26 height 7
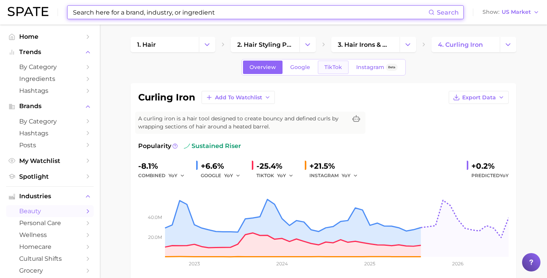
click at [326, 67] on span "TikTok" at bounding box center [333, 67] width 18 height 7
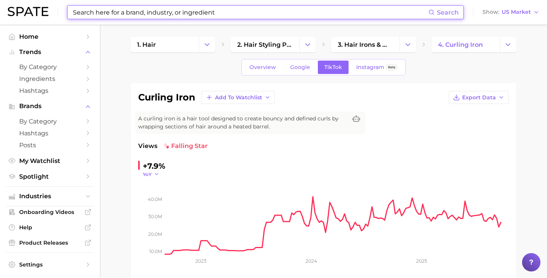
click at [157, 176] on icon "button" at bounding box center [156, 173] width 5 height 5
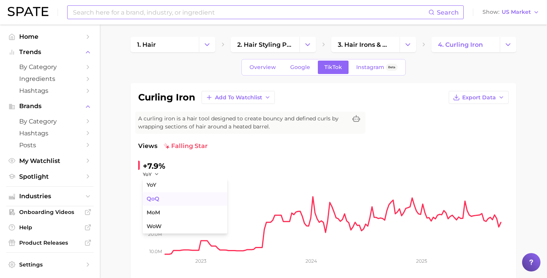
click at [158, 201] on button "QoQ" at bounding box center [185, 199] width 84 height 14
click at [165, 171] on div "-6.7% QoQ" at bounding box center [189, 169] width 103 height 18
click at [158, 173] on icon "button" at bounding box center [158, 173] width 5 height 5
click at [157, 216] on span "MoM" at bounding box center [153, 212] width 13 height 7
click at [269, 68] on span "Overview" at bounding box center [262, 67] width 26 height 7
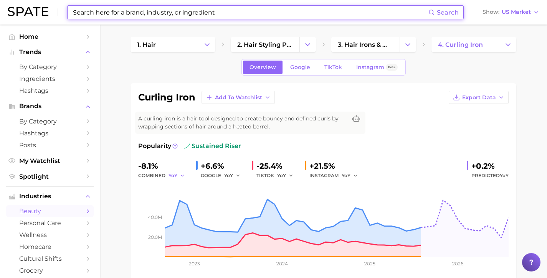
click at [181, 176] on polyline "button" at bounding box center [182, 175] width 3 height 1
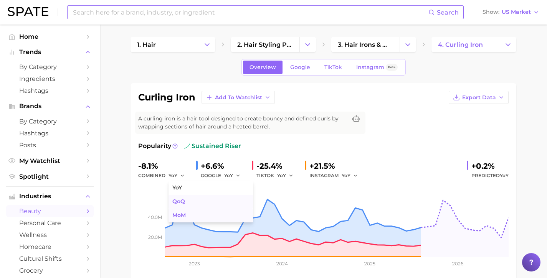
click at [178, 212] on ul "YoY QoQ MoM" at bounding box center [210, 201] width 84 height 41
click at [178, 212] on span "MoM" at bounding box center [178, 215] width 13 height 7
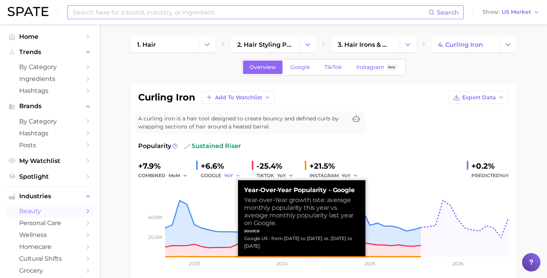
click at [235, 172] on button "YoY" at bounding box center [232, 175] width 16 height 9
click at [231, 218] on span "MoM" at bounding box center [234, 215] width 13 height 7
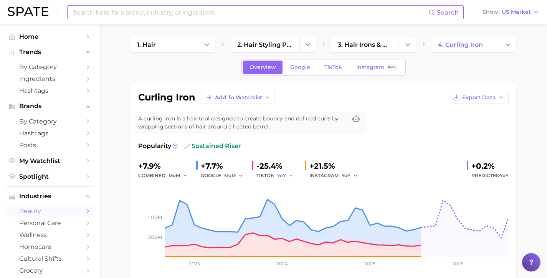
click at [289, 175] on icon "button" at bounding box center [290, 175] width 5 height 5
click at [290, 216] on span "MoM" at bounding box center [287, 215] width 13 height 7
click at [346, 172] on button "YoY" at bounding box center [349, 175] width 16 height 9
click at [345, 218] on span "MoM" at bounding box center [351, 215] width 13 height 7
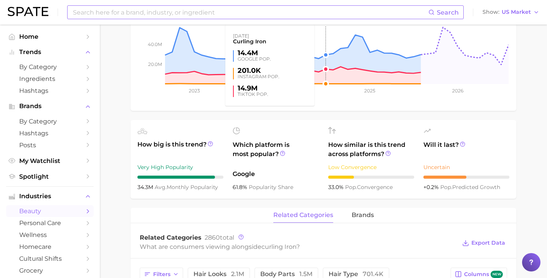
scroll to position [182, 0]
